Goal: Transaction & Acquisition: Download file/media

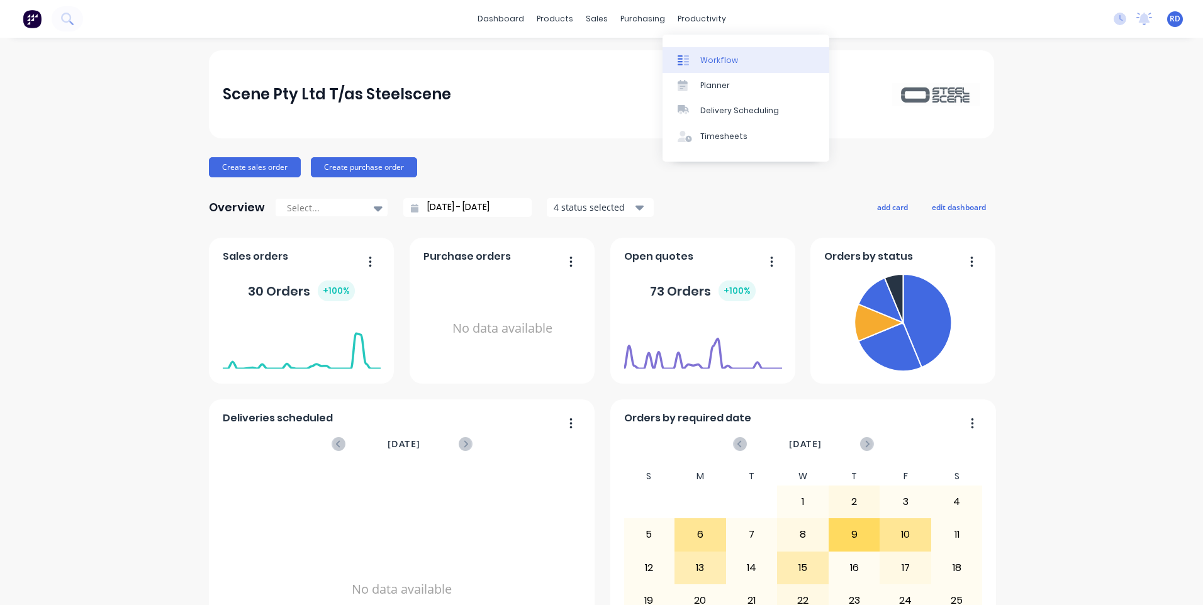
click at [710, 61] on div "Workflow" at bounding box center [719, 60] width 38 height 11
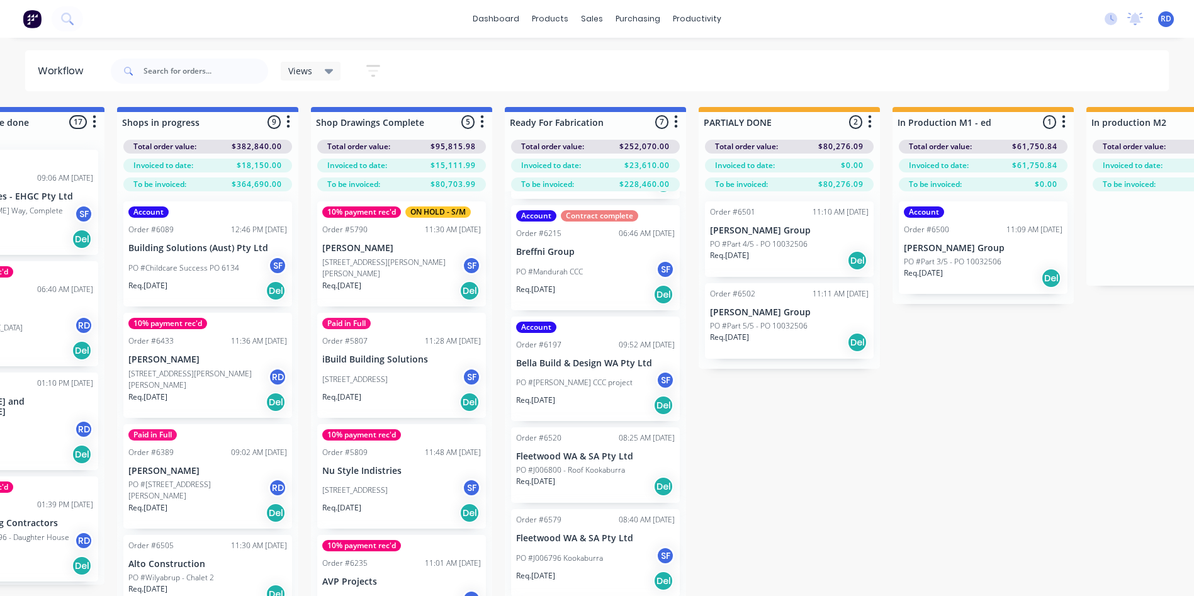
scroll to position [126, 0]
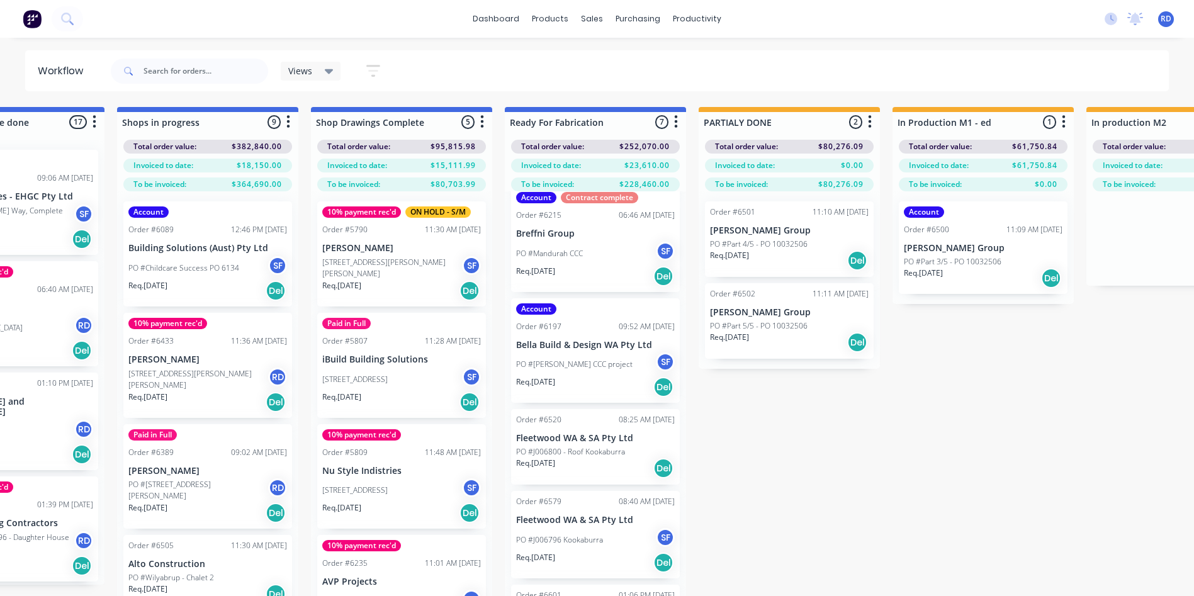
click at [555, 379] on p "Req. [DATE]" at bounding box center [535, 381] width 39 height 11
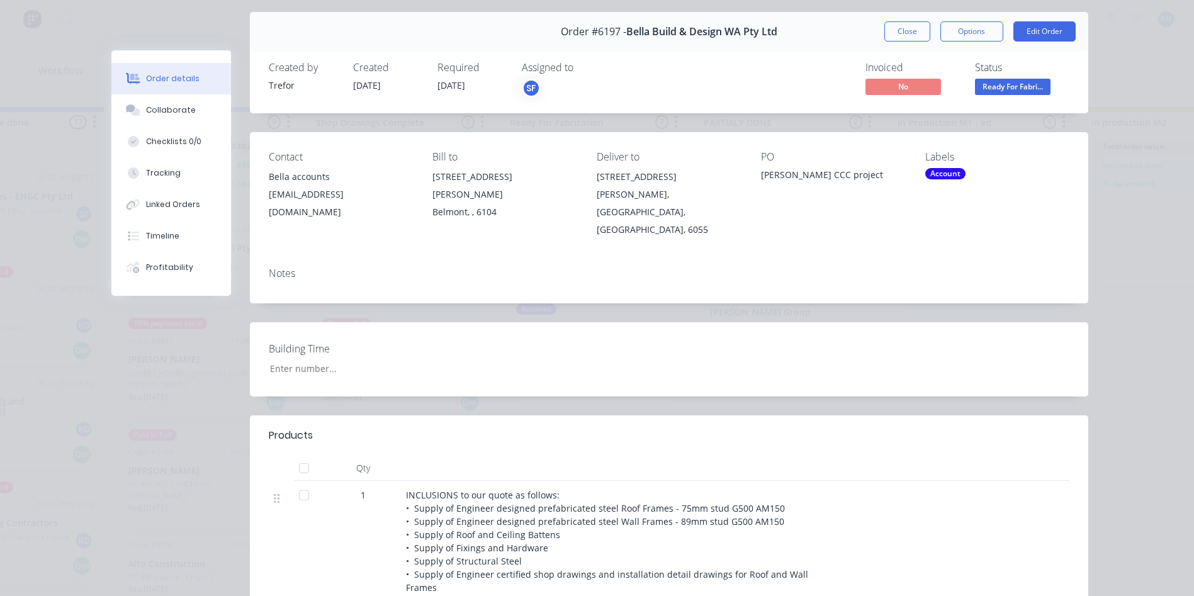
scroll to position [0, 0]
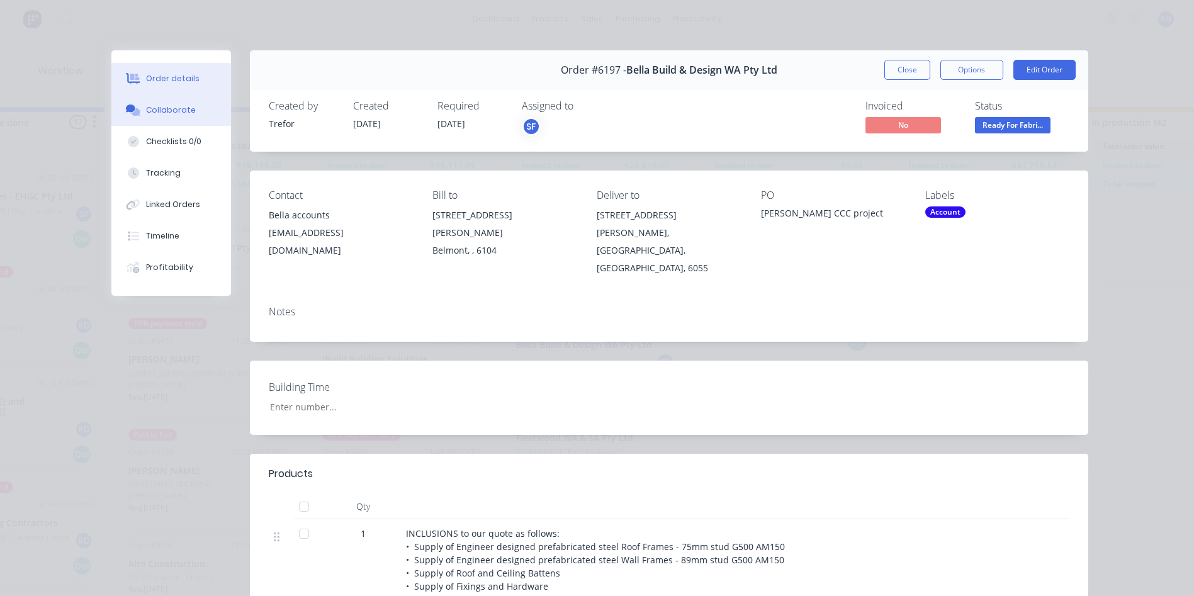
click at [176, 109] on div "Collaborate" at bounding box center [171, 109] width 50 height 11
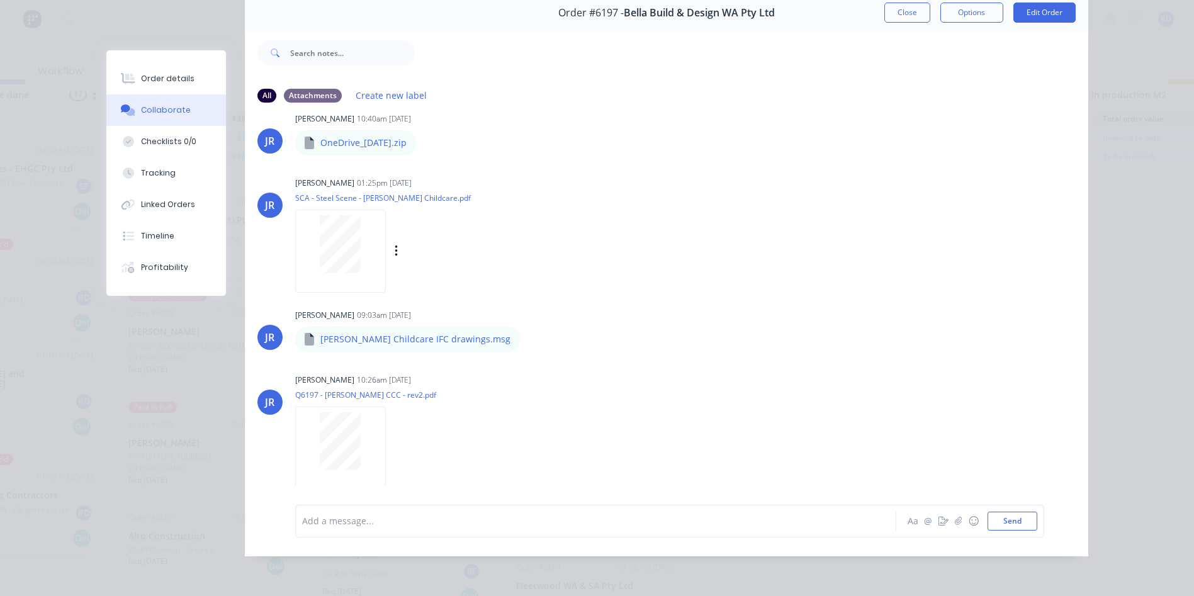
scroll to position [50, 1267]
click at [355, 333] on p "[PERSON_NAME] Childcare IFC drawings.msg" at bounding box center [415, 339] width 190 height 13
click at [440, 333] on p "[PERSON_NAME] Childcare IFC drawings.msg" at bounding box center [415, 339] width 190 height 13
click at [529, 332] on icon "button" at bounding box center [531, 339] width 4 height 14
click at [547, 359] on button "Download" at bounding box center [613, 373] width 142 height 28
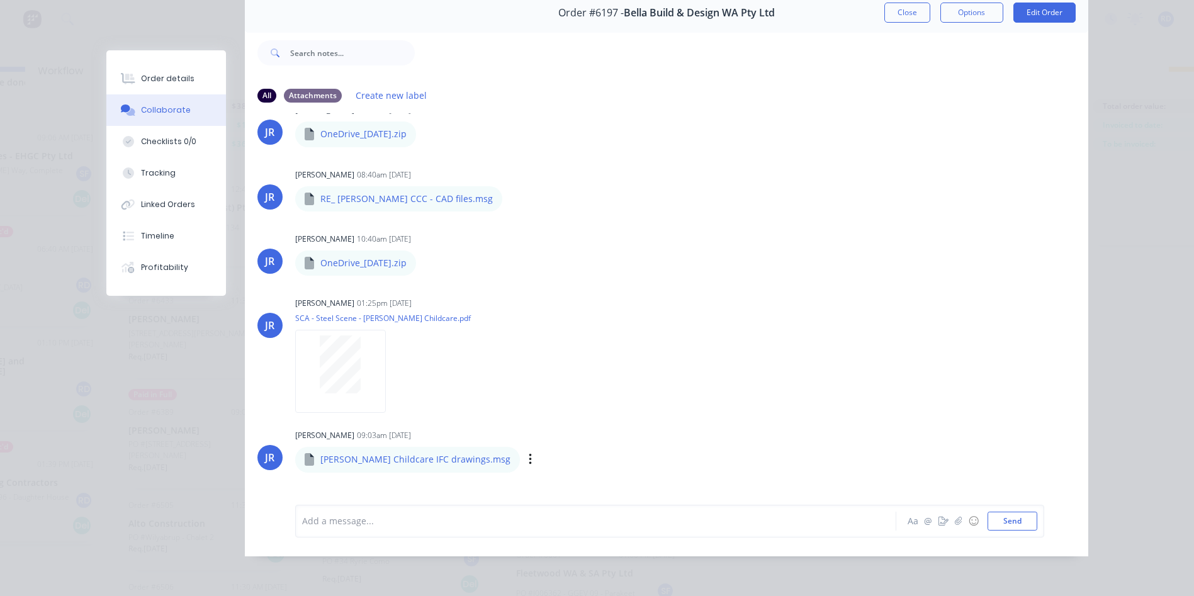
scroll to position [218, 0]
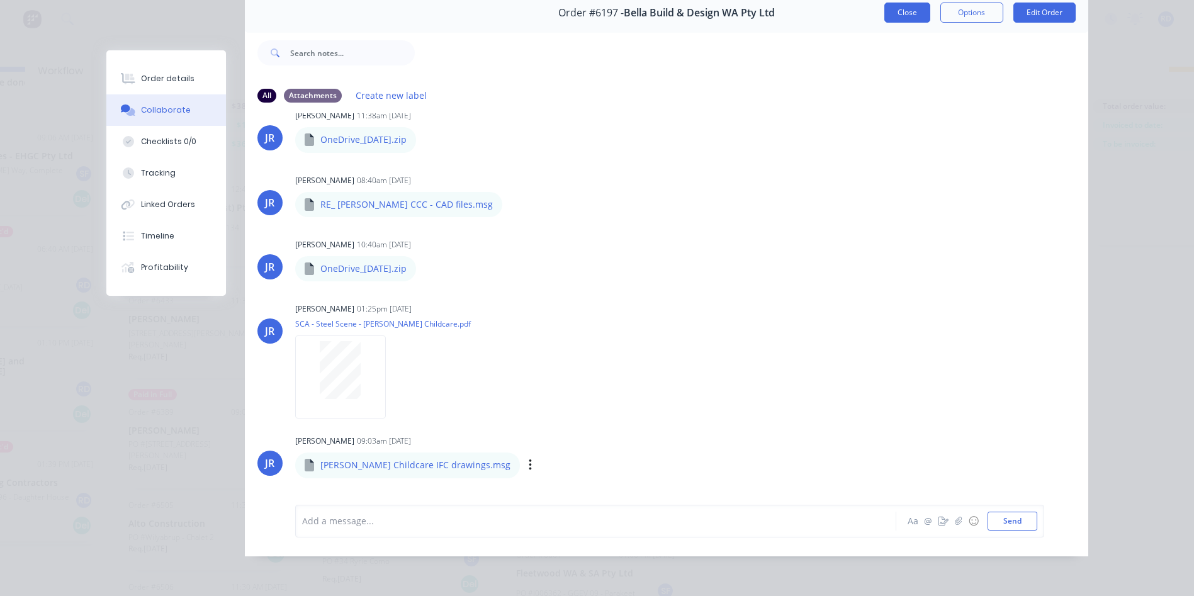
click at [904, 11] on button "Close" at bounding box center [907, 13] width 46 height 20
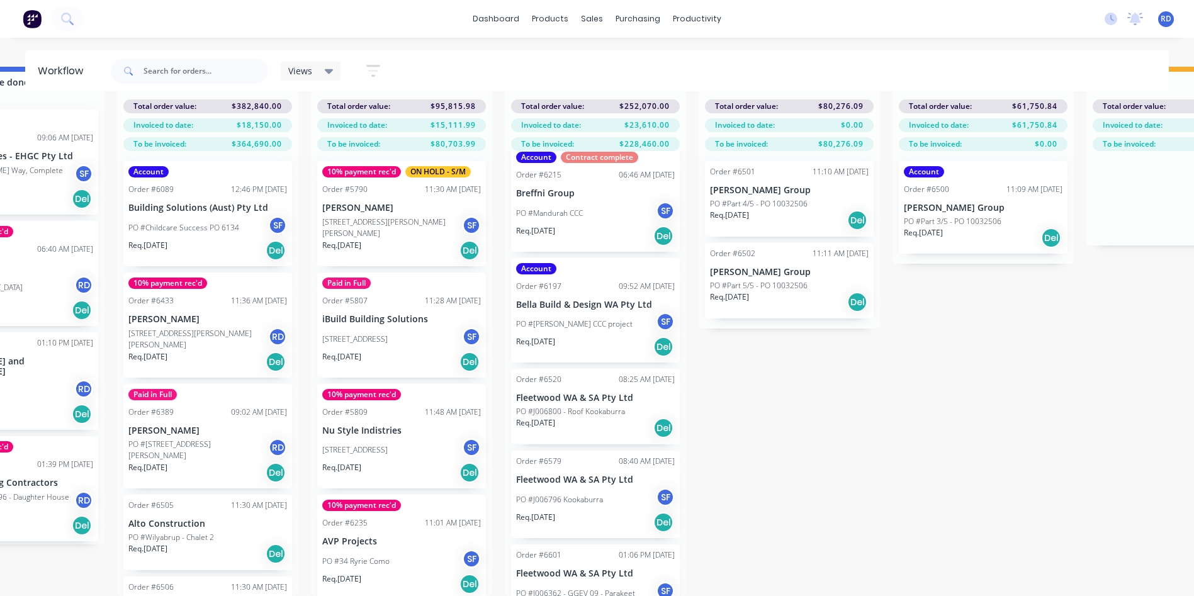
click at [556, 320] on p "PO #[PERSON_NAME] CCC project" at bounding box center [574, 323] width 116 height 11
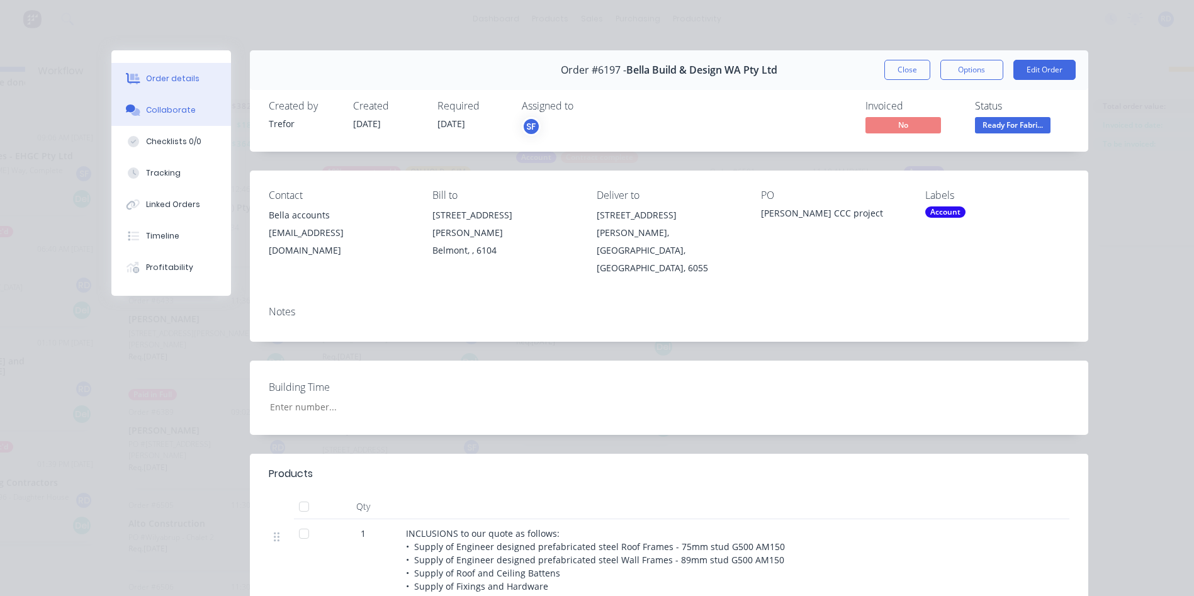
click at [183, 112] on div "Collaborate" at bounding box center [171, 109] width 50 height 11
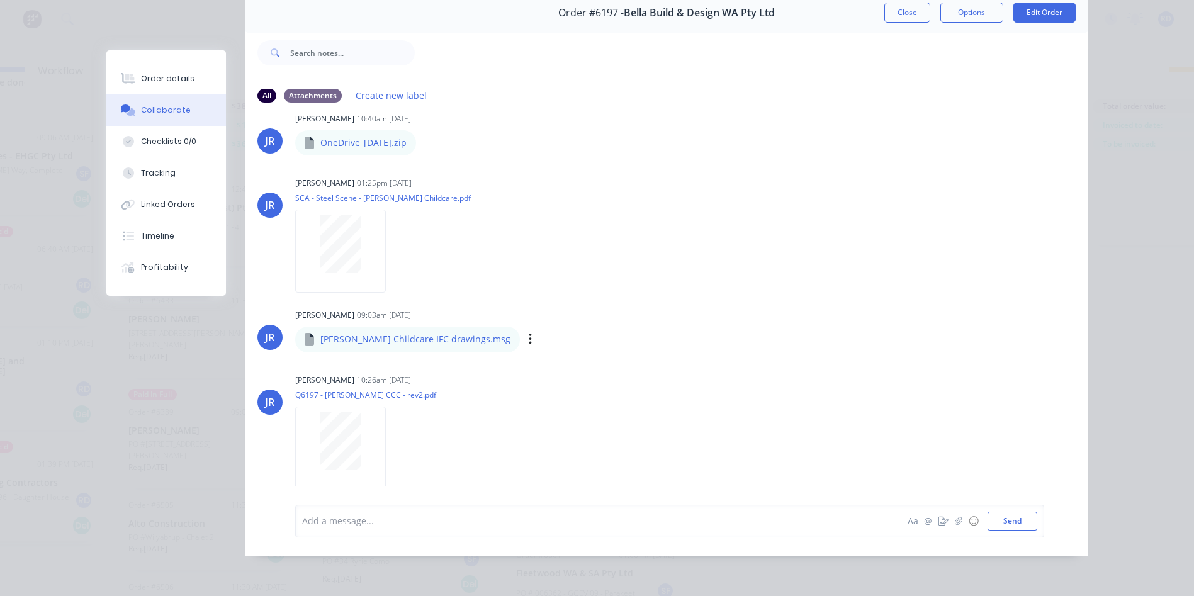
scroll to position [67, 0]
click at [367, 333] on p "[PERSON_NAME] Childcare IFC drawings.msg" at bounding box center [415, 339] width 190 height 13
click at [529, 334] on icon "button" at bounding box center [530, 339] width 3 height 11
click at [546, 366] on button "Download" at bounding box center [613, 373] width 142 height 28
click at [903, 4] on button "Close" at bounding box center [907, 13] width 46 height 20
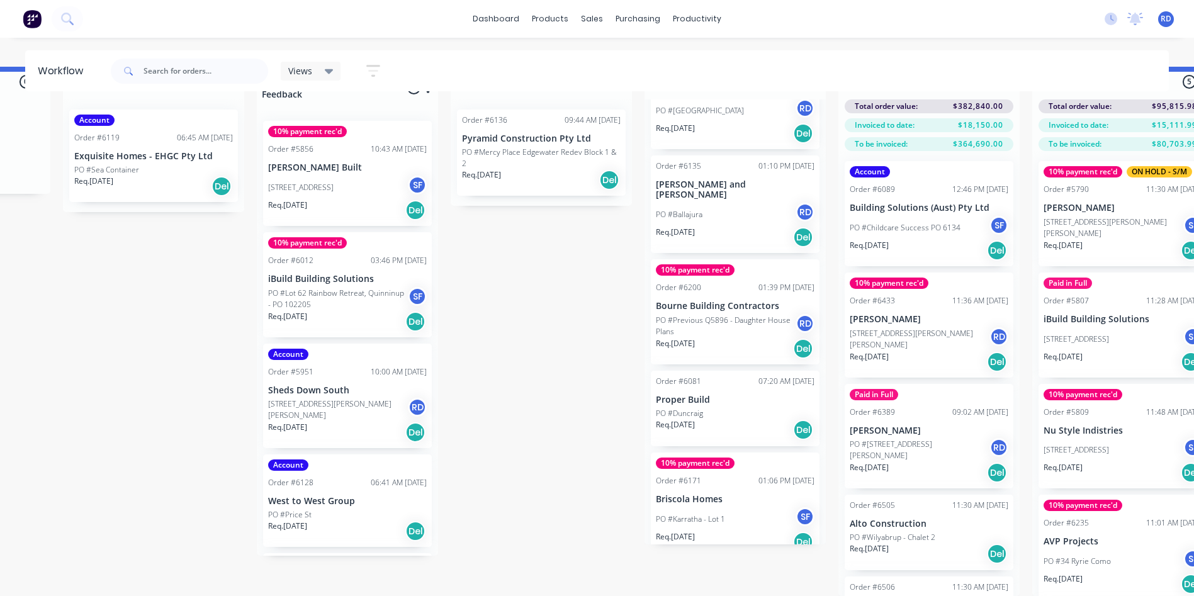
scroll to position [252, 0]
